Goal: Task Accomplishment & Management: Use online tool/utility

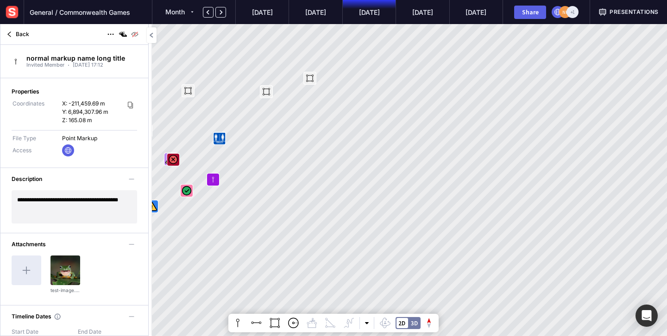
click at [9, 10] on img at bounding box center [12, 12] width 17 height 17
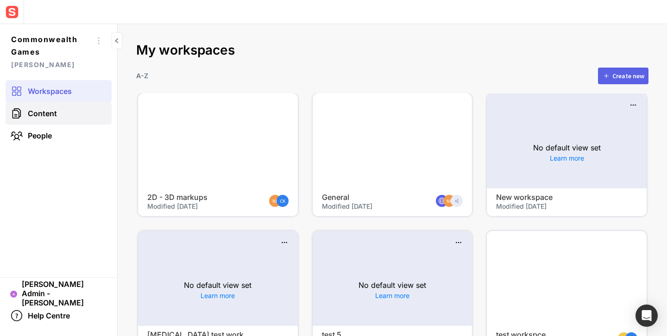
click at [56, 114] on span "Content" at bounding box center [42, 113] width 29 height 9
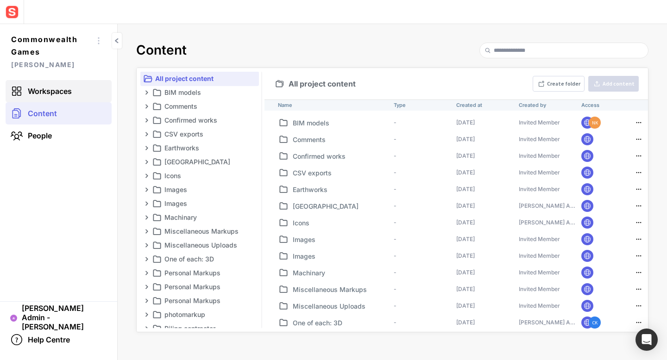
click at [52, 88] on span "Workspaces" at bounding box center [50, 91] width 44 height 9
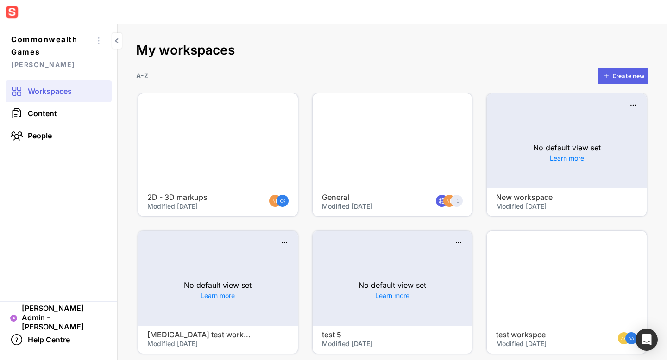
click at [219, 141] on div at bounding box center [218, 141] width 160 height 95
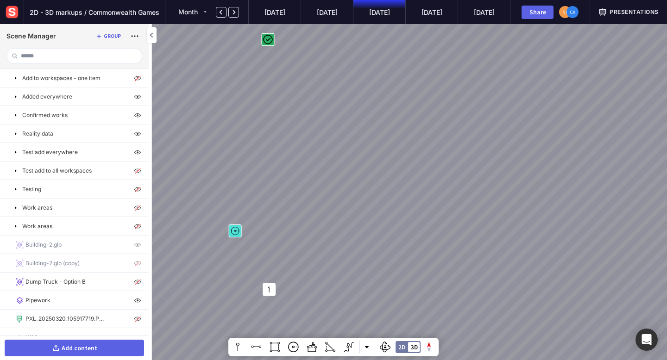
click at [81, 336] on div "Add content" at bounding box center [80, 348] width 36 height 6
